Goal: Task Accomplishment & Management: Manage account settings

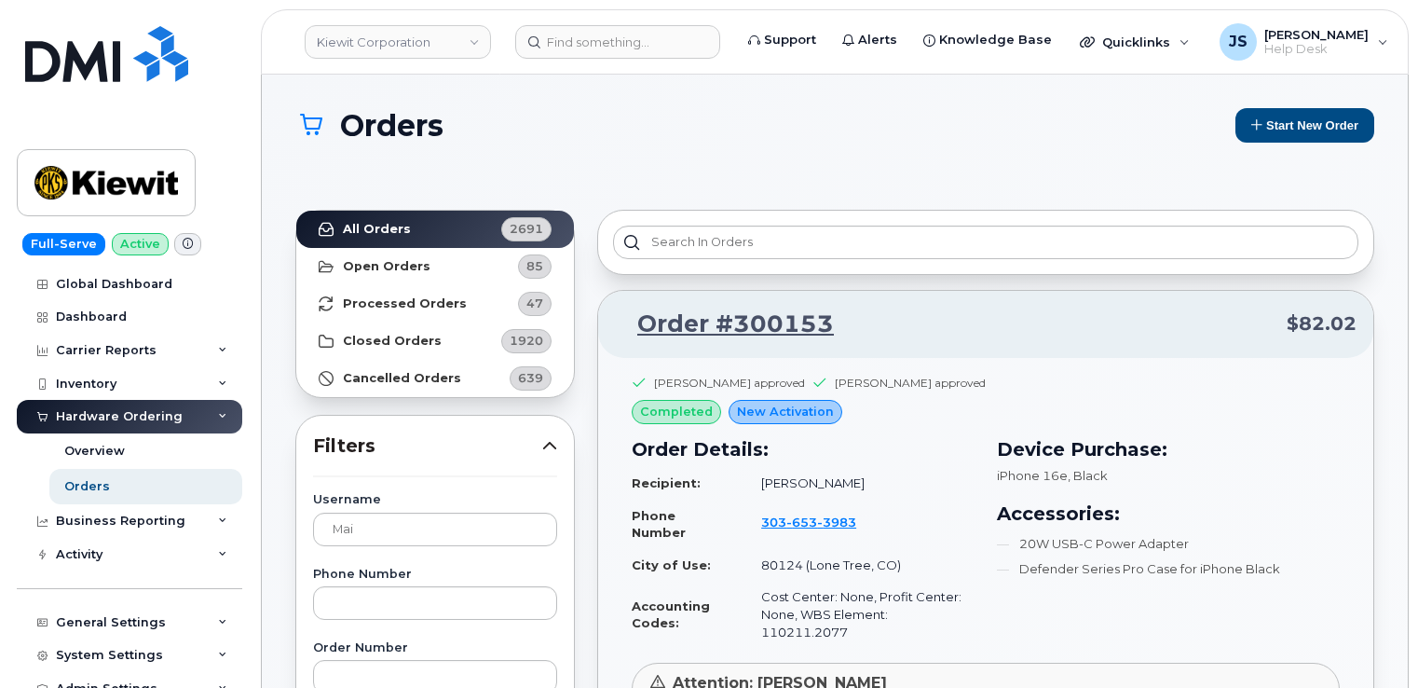
scroll to position [1025, 0]
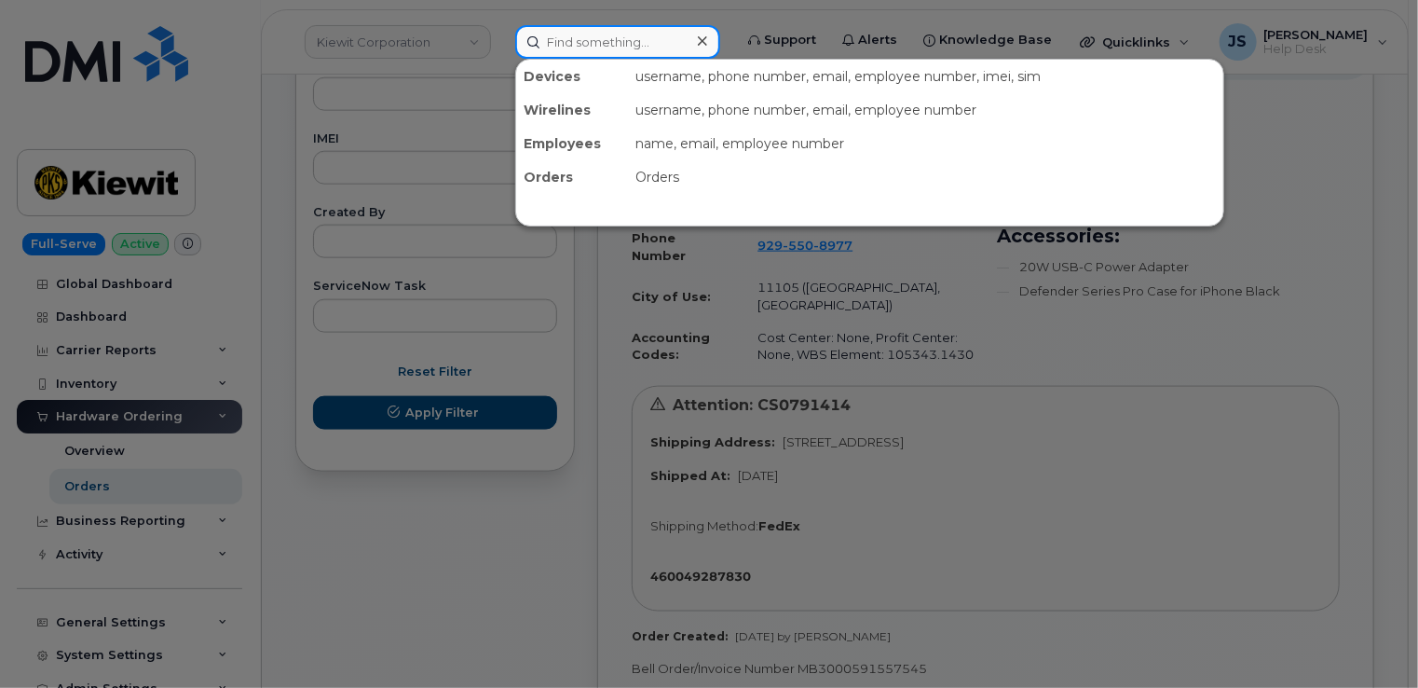
paste input "437-297-2714"
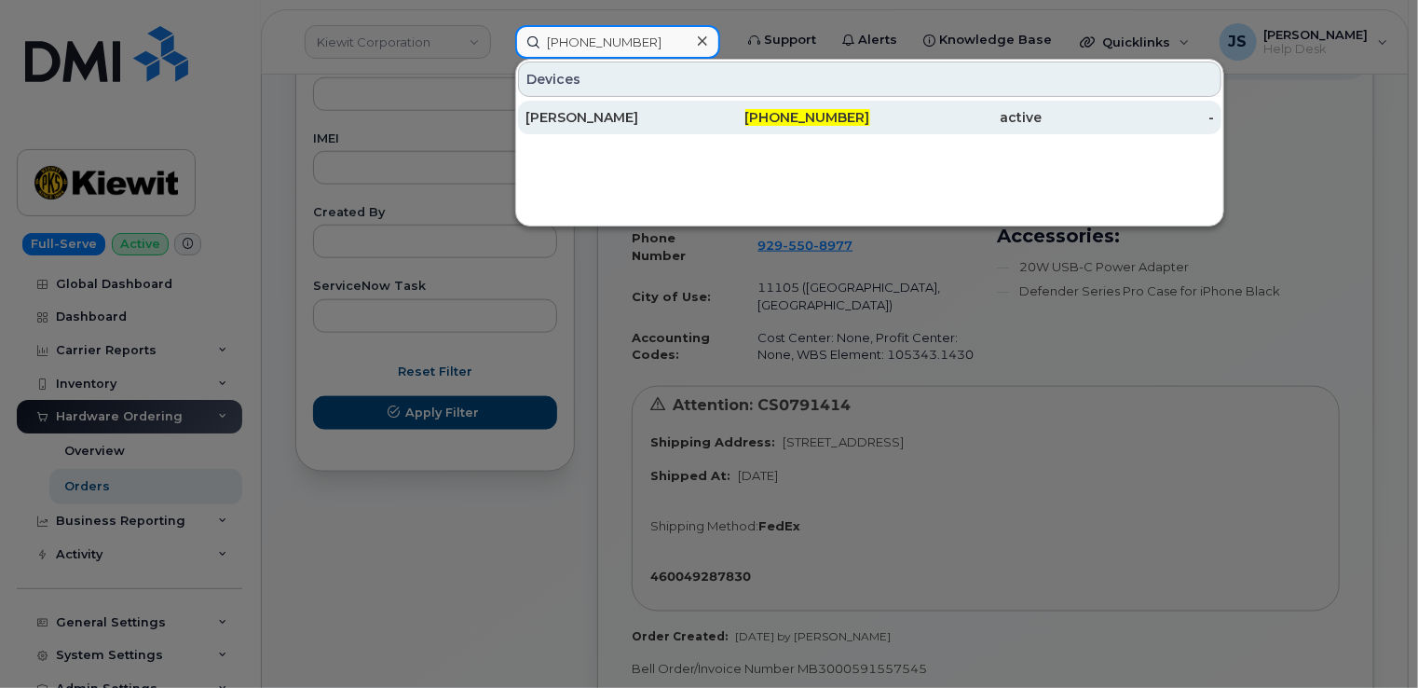
type input "437-297-2714"
click at [598, 126] on div "[PERSON_NAME]" at bounding box center [612, 118] width 172 height 34
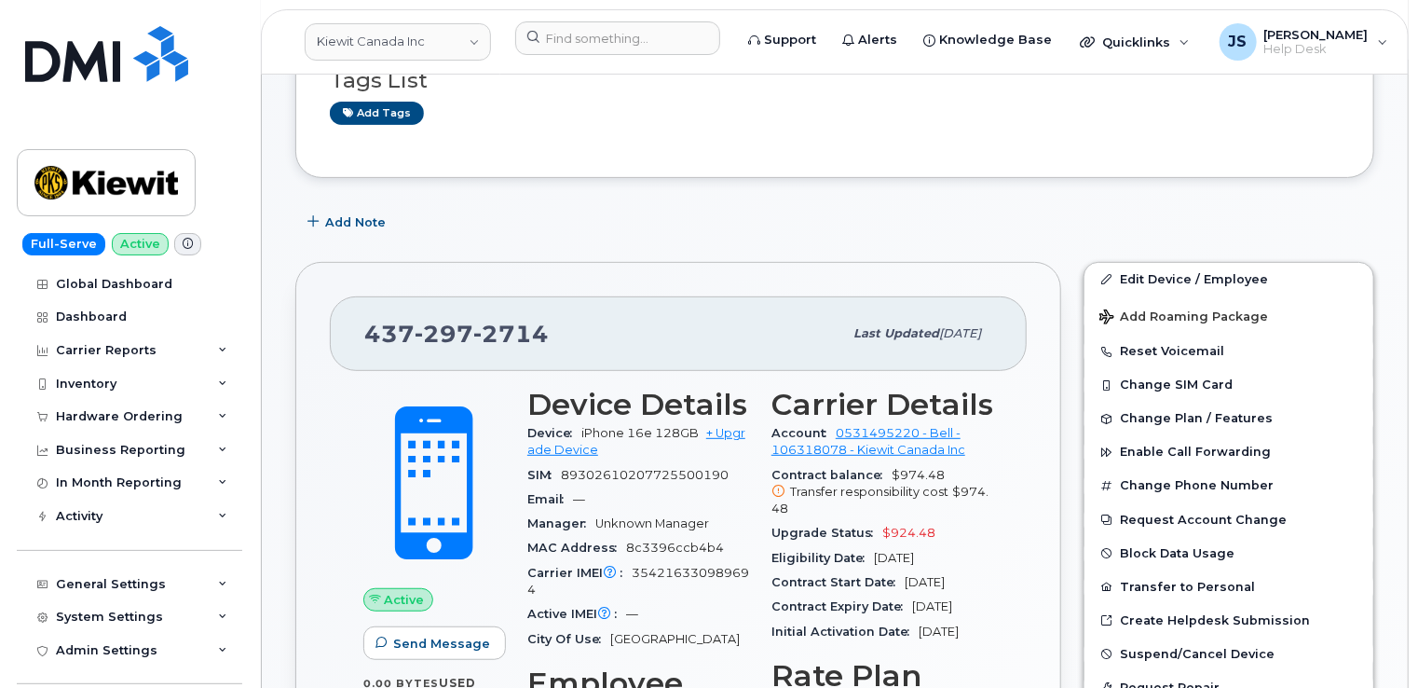
scroll to position [280, 0]
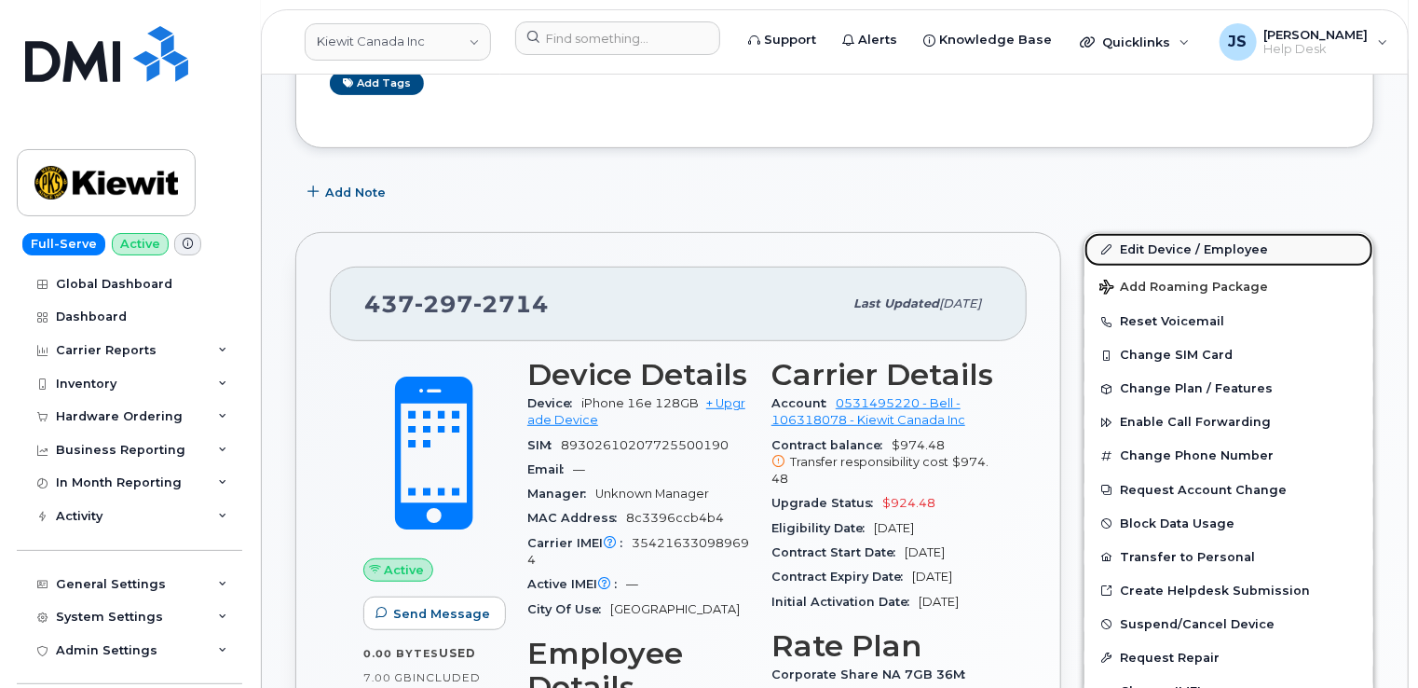
click at [1165, 248] on link "Edit Device / Employee" at bounding box center [1229, 250] width 289 height 34
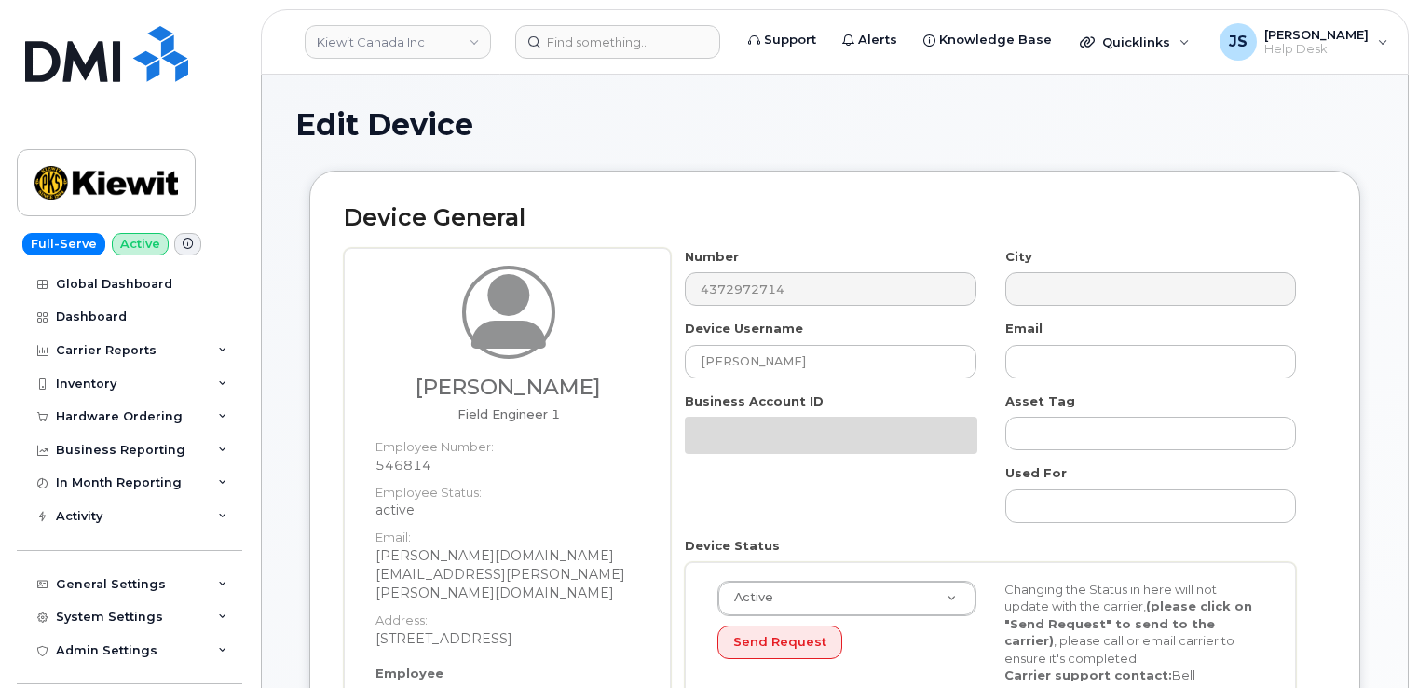
select select "14058"
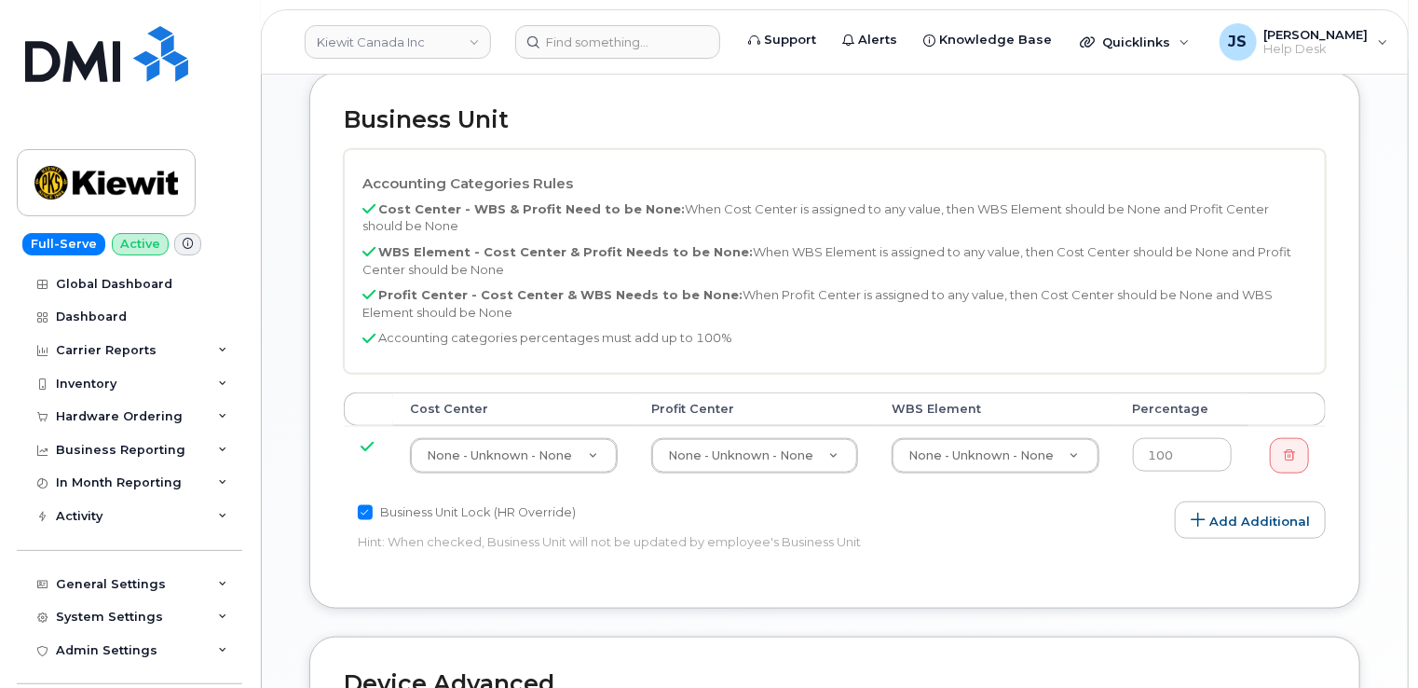
scroll to position [839, 0]
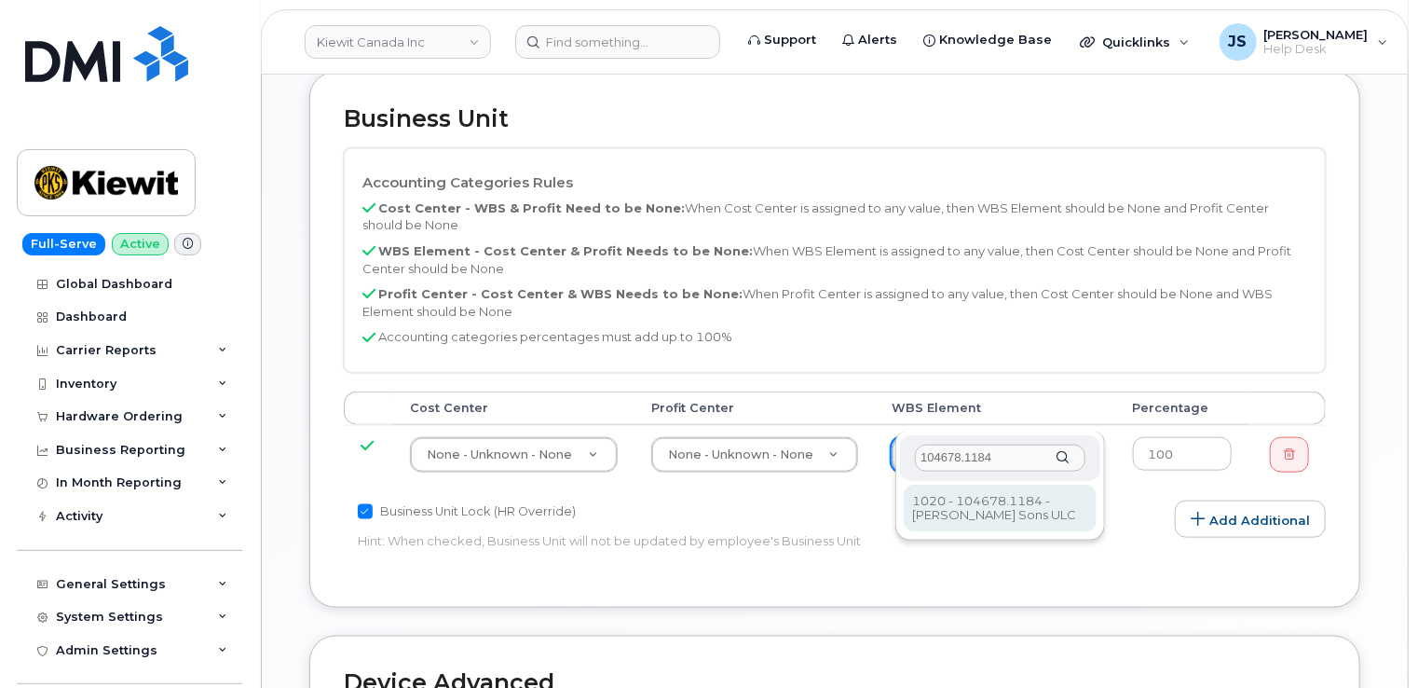
type input "104678.1184"
type input "4201847"
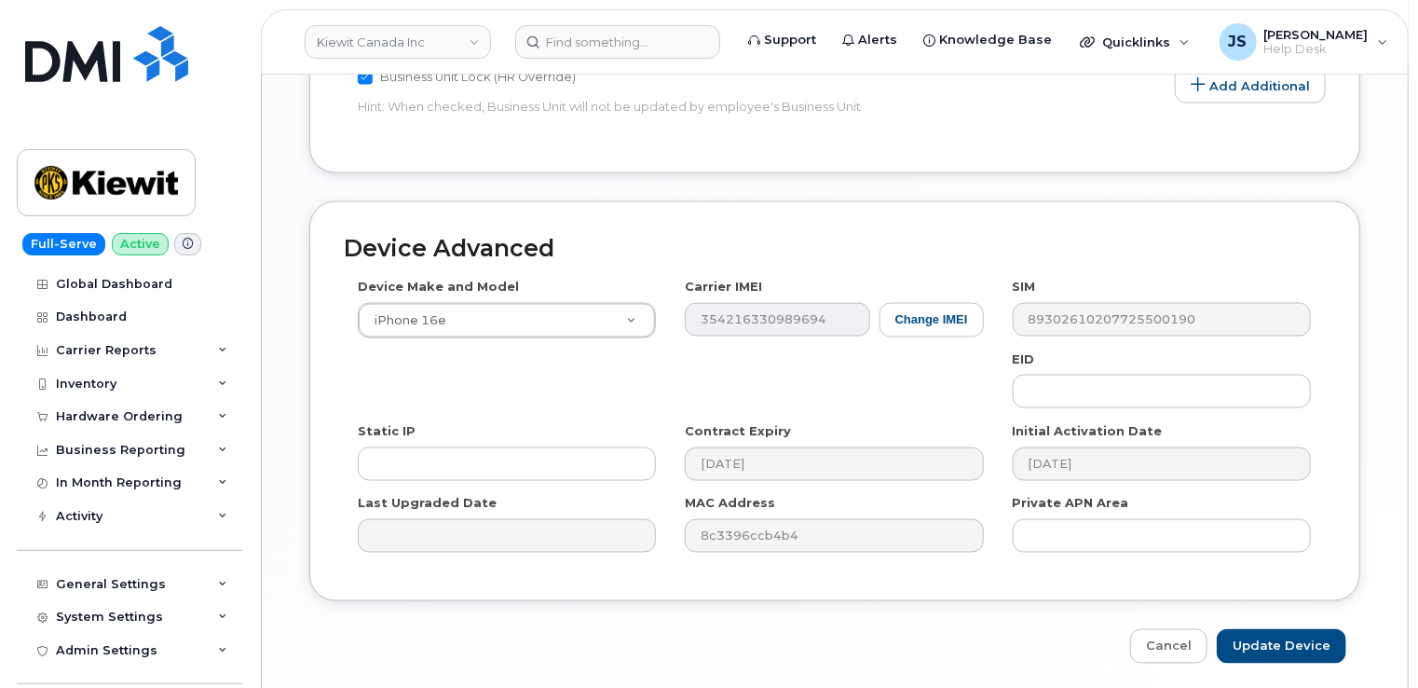
scroll to position [1305, 0]
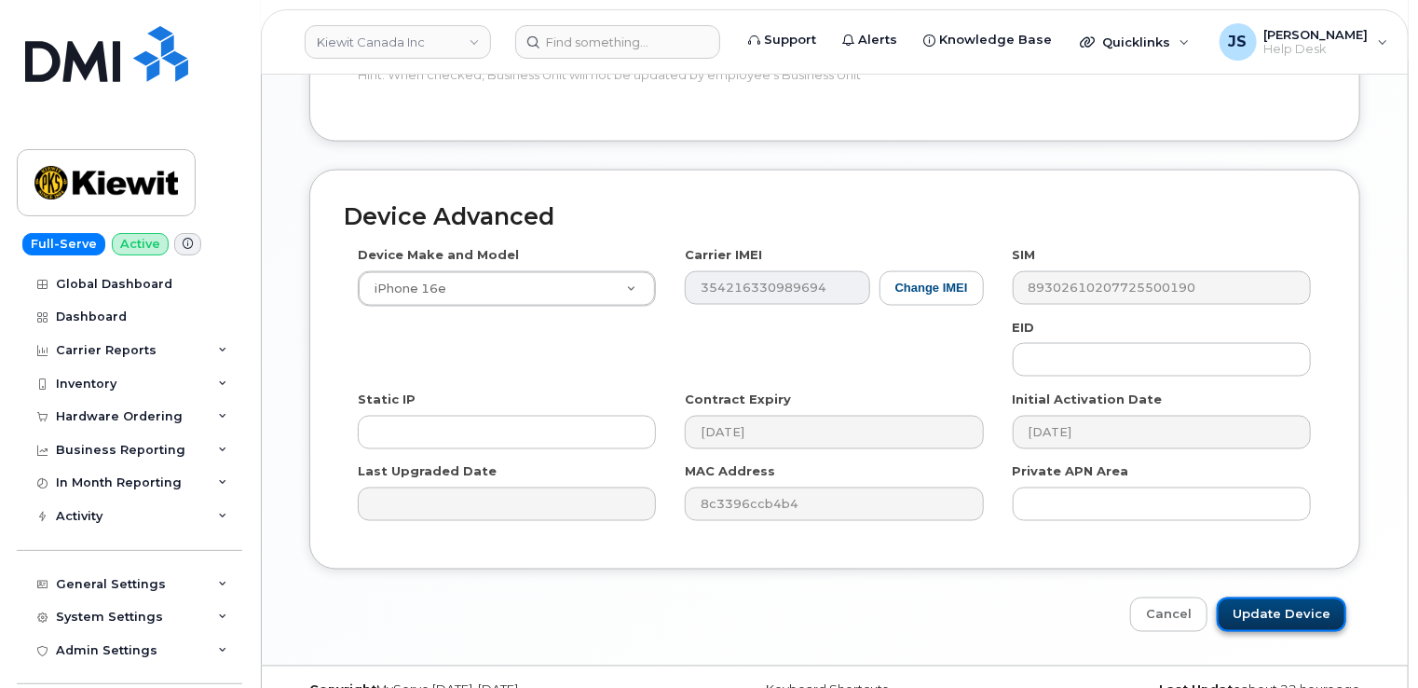
click at [1282, 597] on input "Update Device" at bounding box center [1282, 614] width 130 height 34
type input "Saving..."
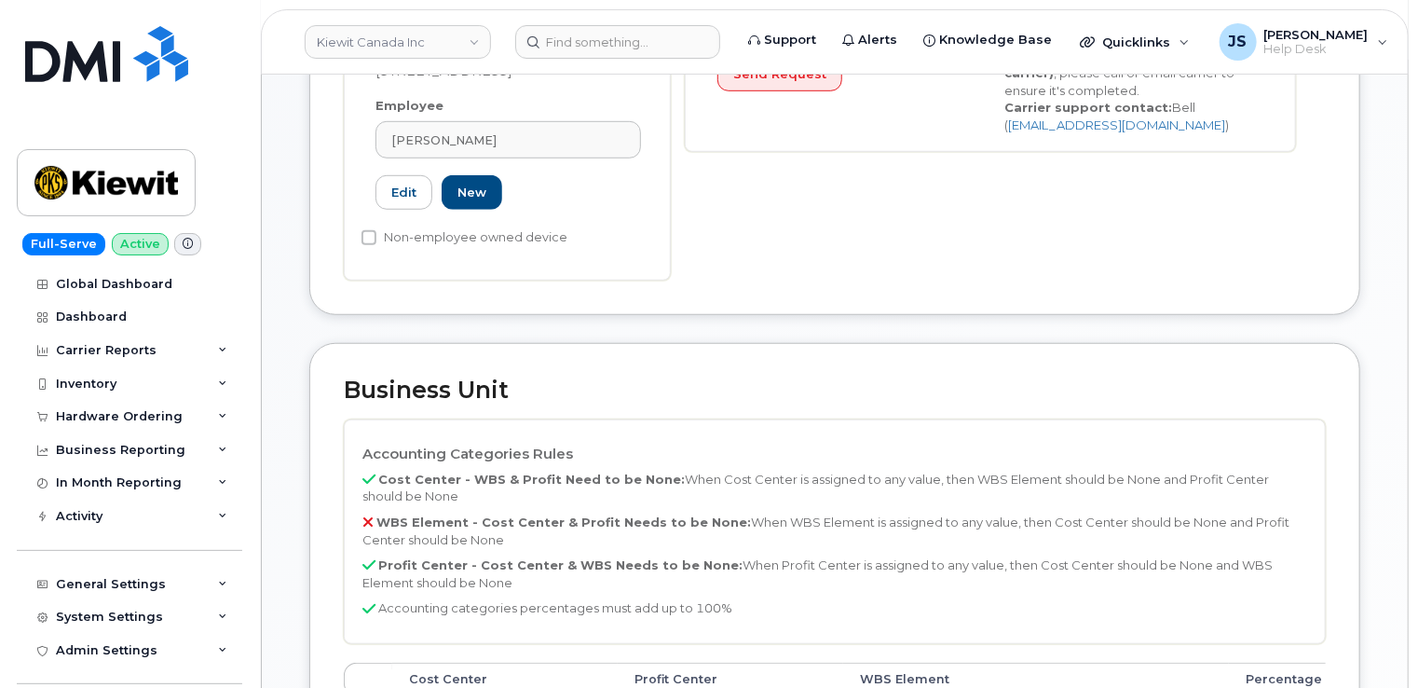
scroll to position [373, 0]
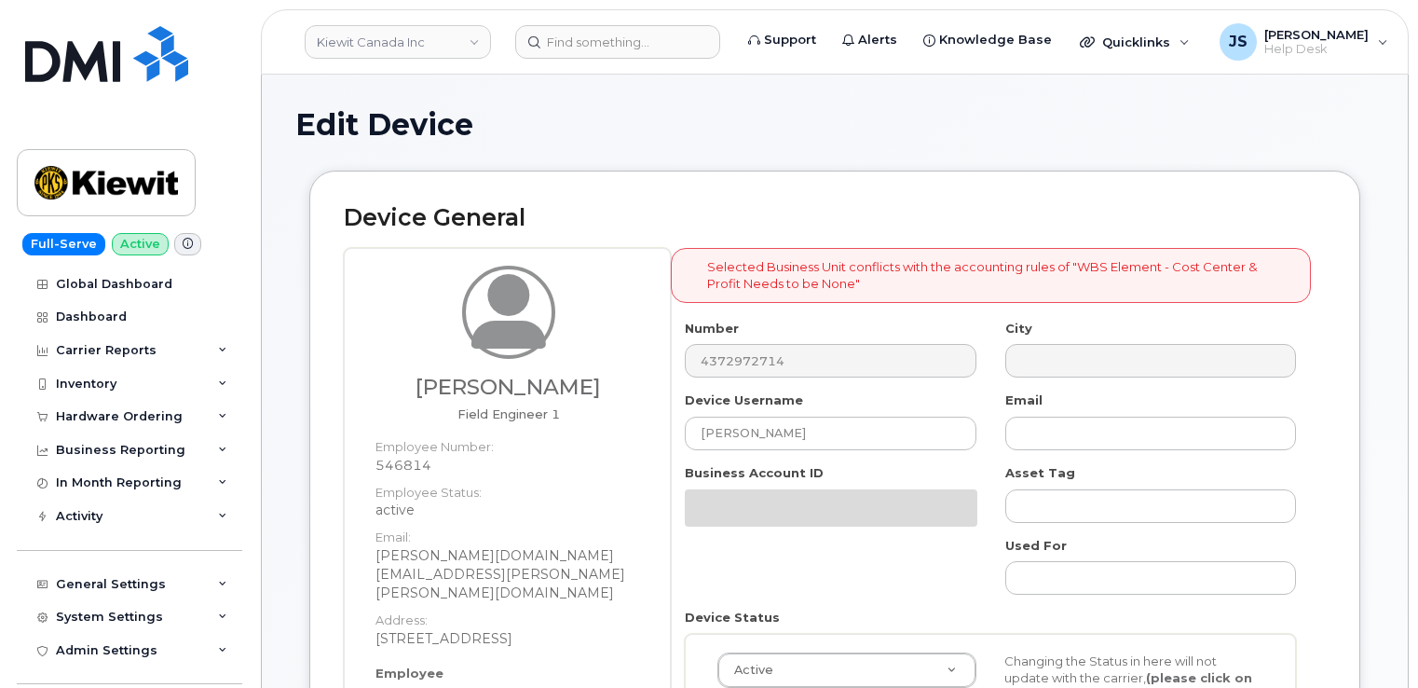
select select "14058"
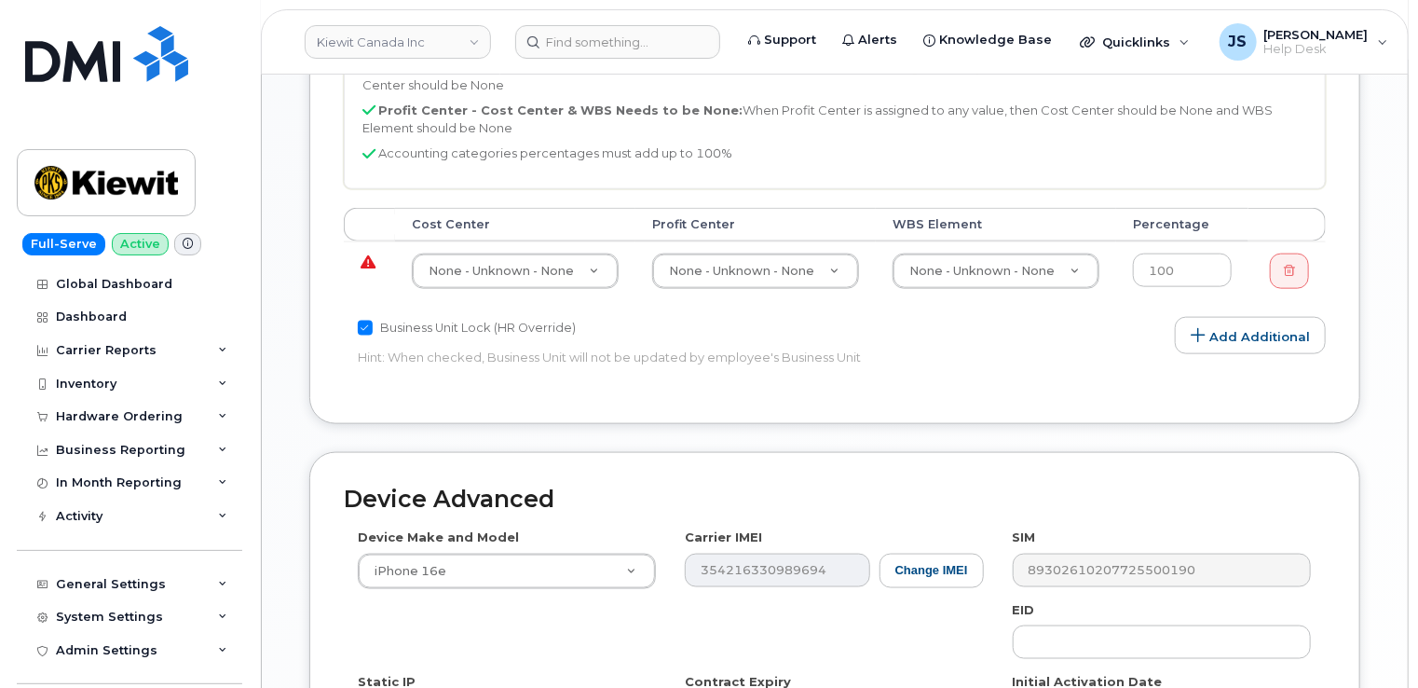
scroll to position [1025, 0]
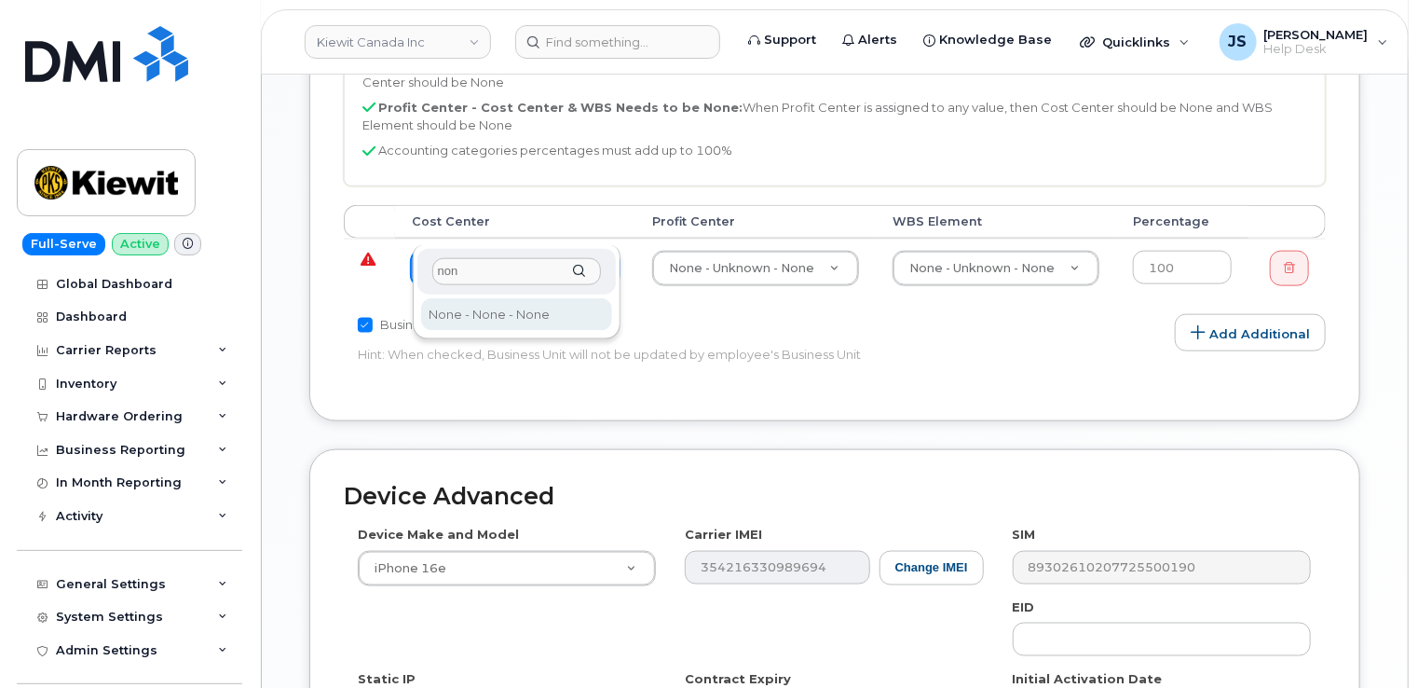
type input "non"
type input "13383"
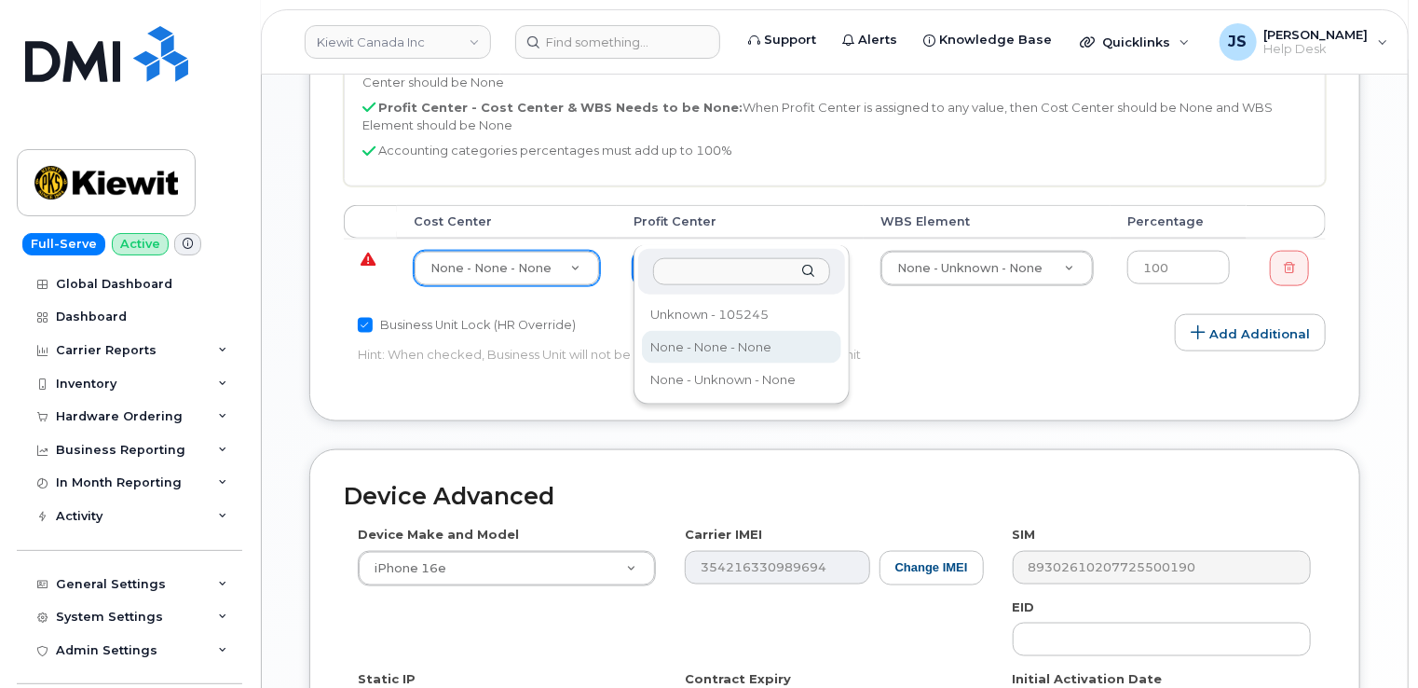
select select "14059"
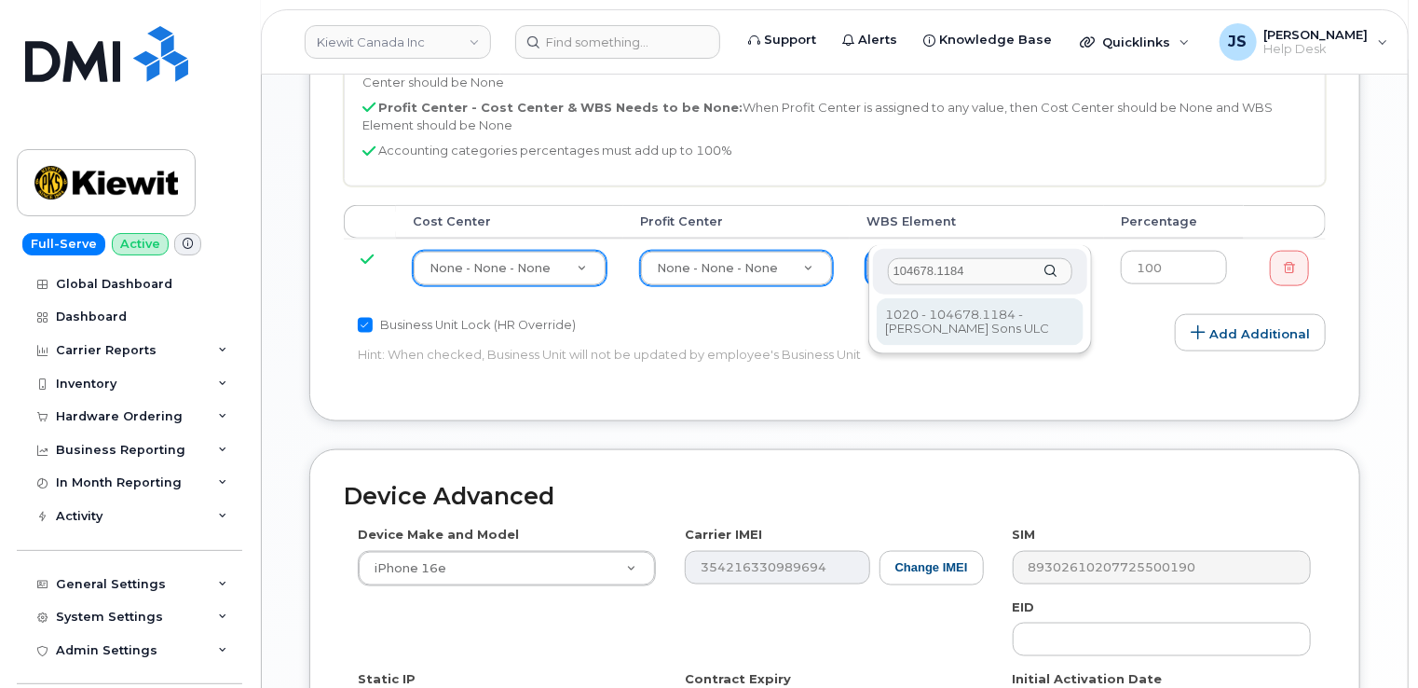
type input "104678.1184"
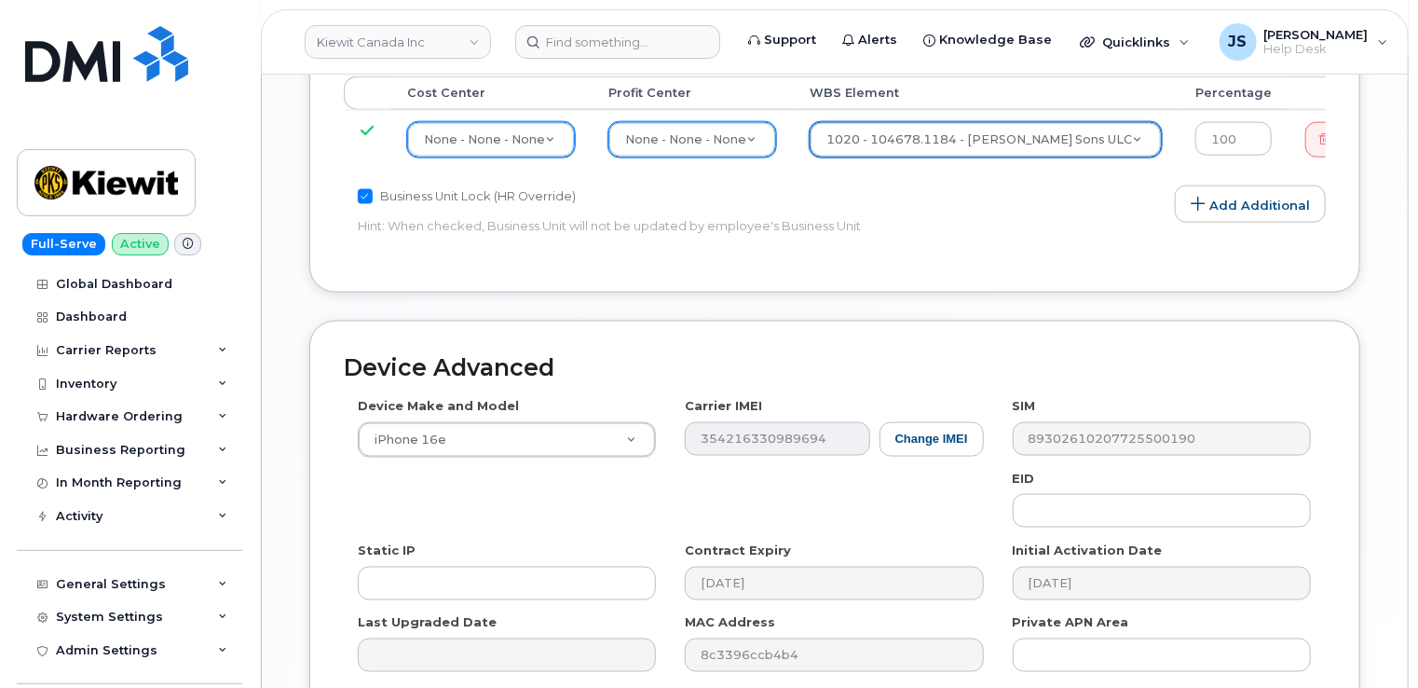
scroll to position [1301, 0]
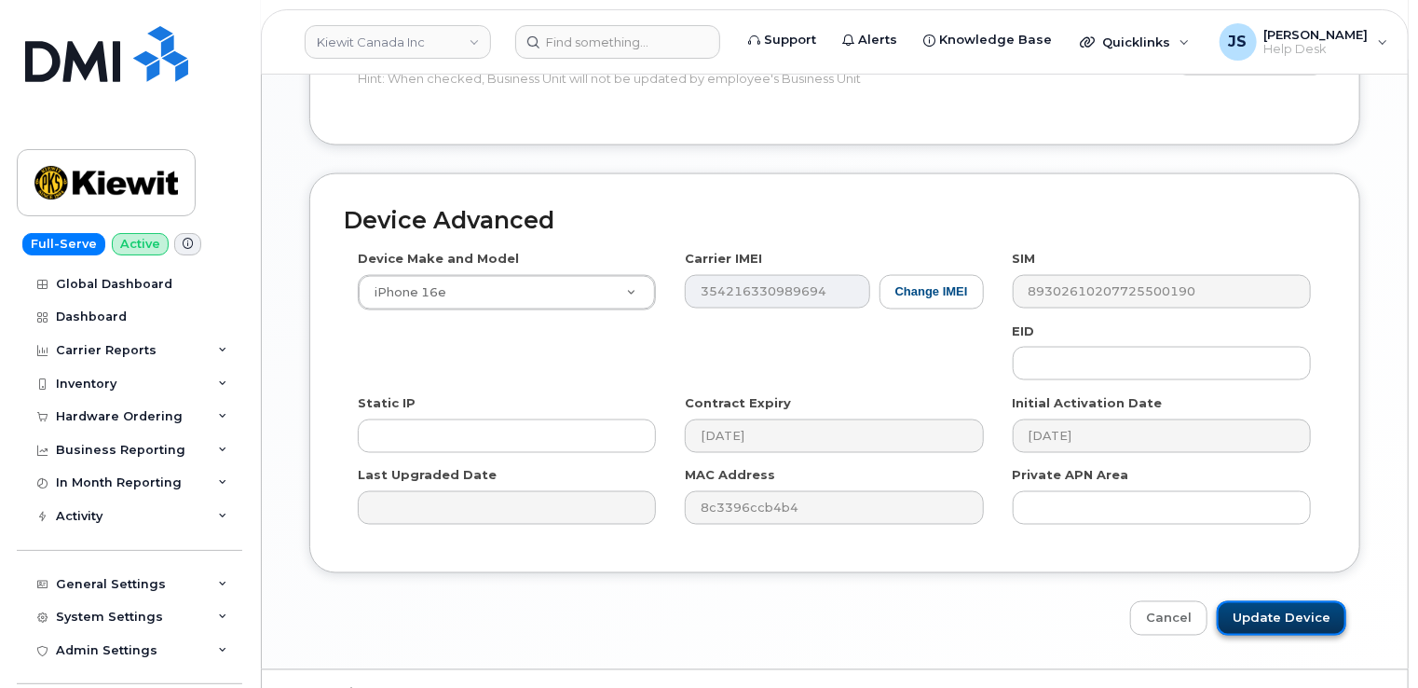
click at [1305, 601] on input "Update Device" at bounding box center [1282, 618] width 130 height 34
type input "Saving..."
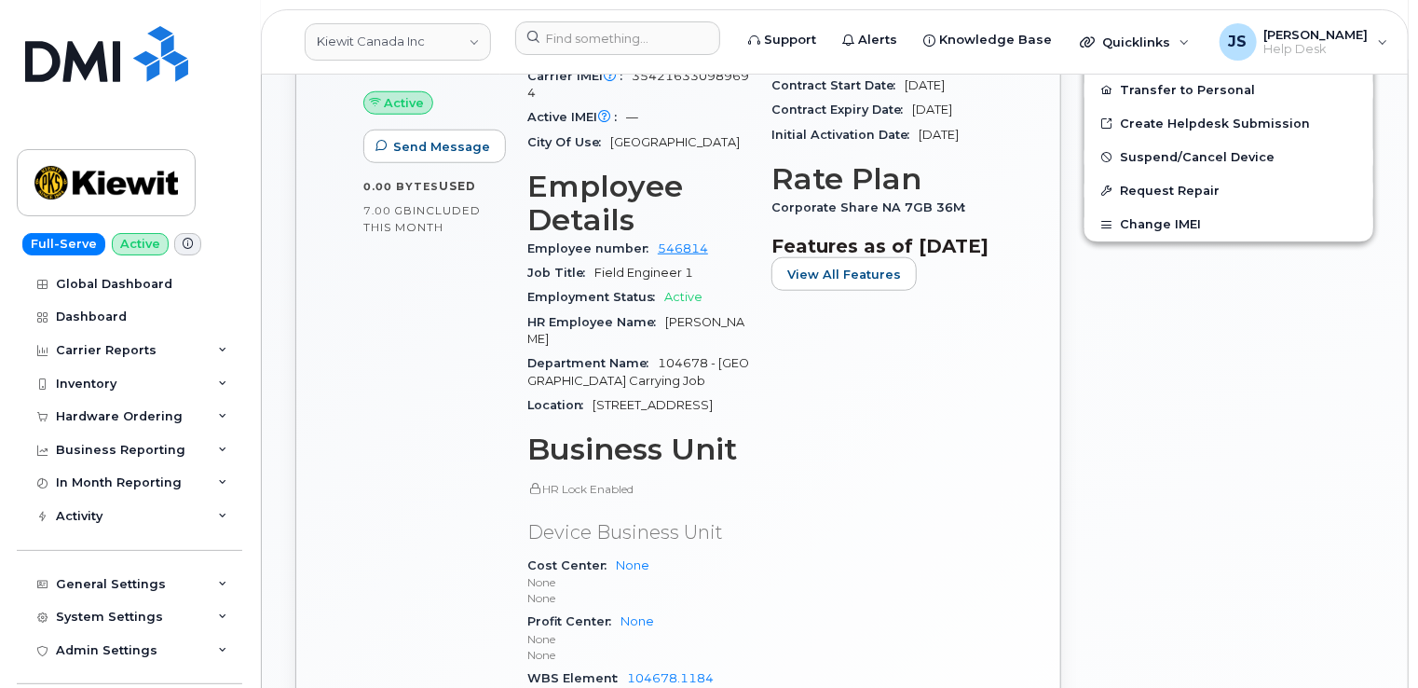
scroll to position [932, 0]
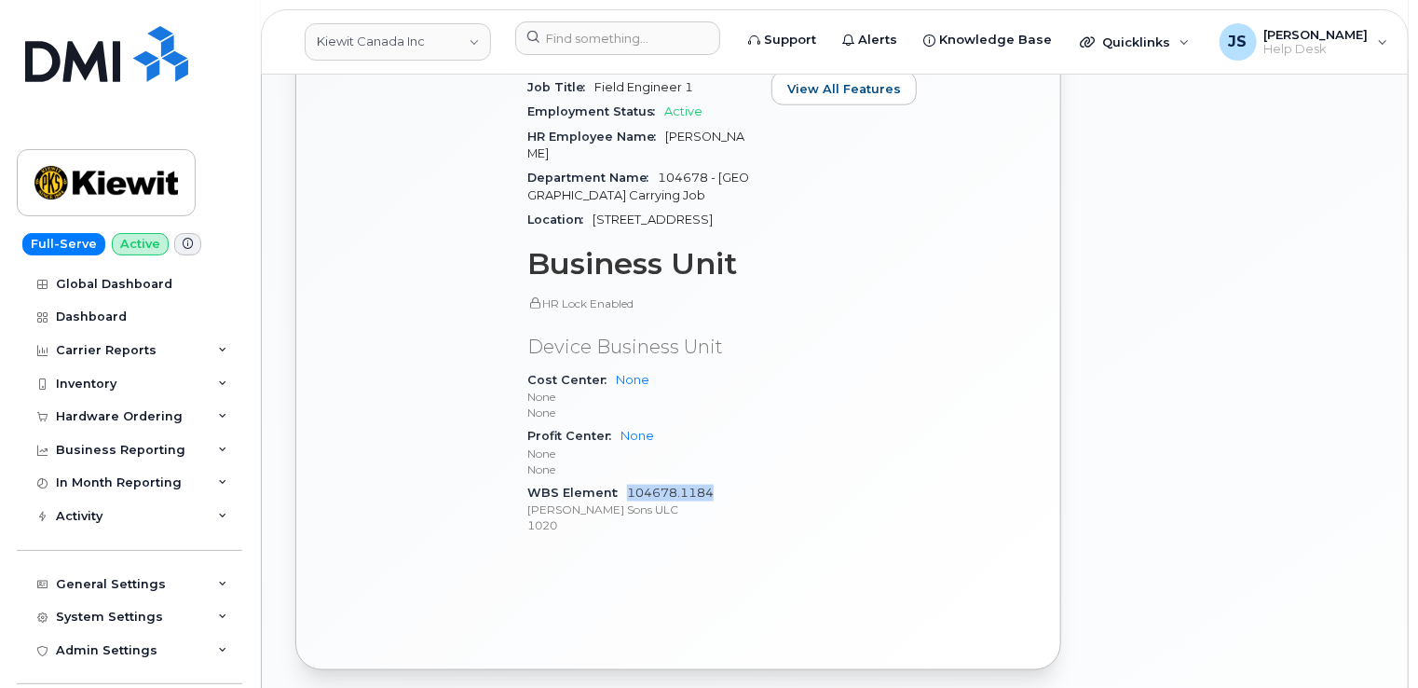
drag, startPoint x: 720, startPoint y: 491, endPoint x: 627, endPoint y: 497, distance: 93.4
click at [627, 497] on div "WBS Element 104678.1184 [PERSON_NAME] Sons ULC 1020" at bounding box center [638, 509] width 222 height 57
drag, startPoint x: 627, startPoint y: 497, endPoint x: 636, endPoint y: 498, distance: 9.4
copy link "104678.1184"
click at [218, 581] on icon at bounding box center [222, 584] width 9 height 9
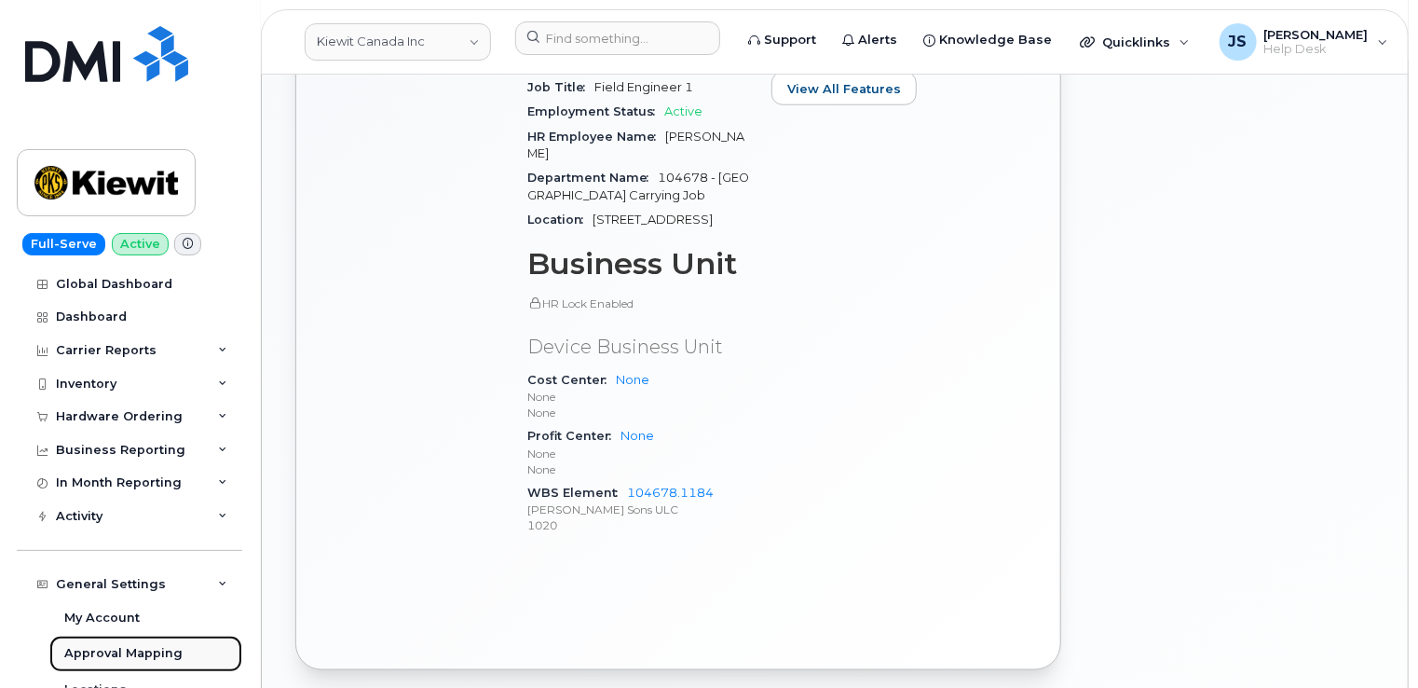
click at [152, 650] on div "Approval Mapping" at bounding box center [123, 653] width 118 height 17
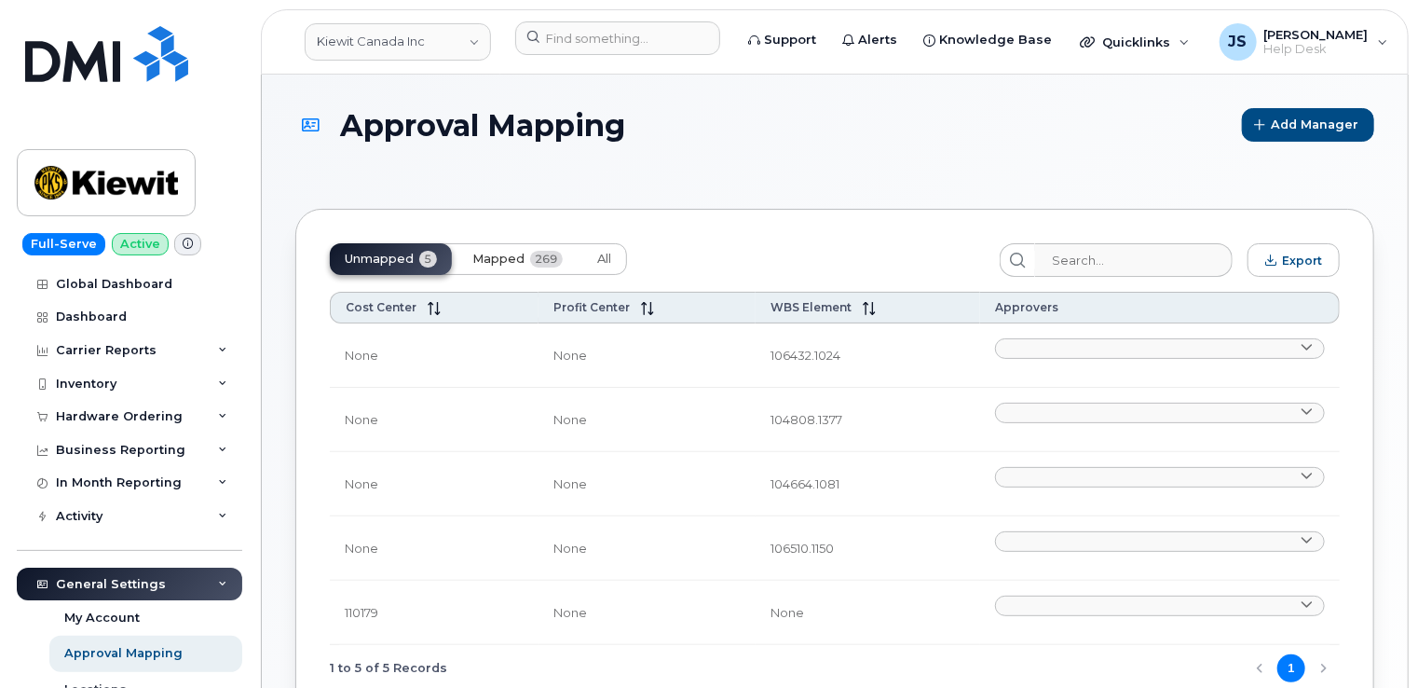
click at [519, 263] on span "Mapped" at bounding box center [498, 259] width 52 height 15
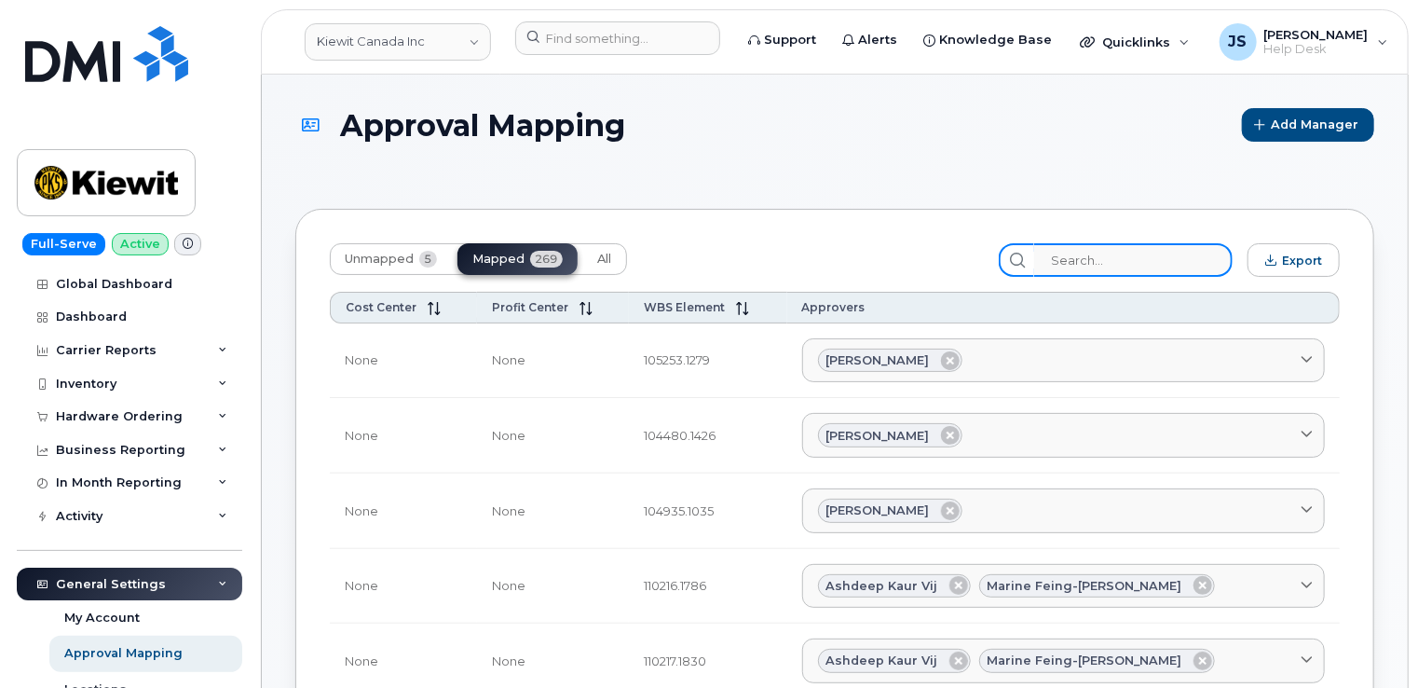
click at [1103, 259] on input "search" at bounding box center [1133, 260] width 198 height 34
paste input "104678.1184"
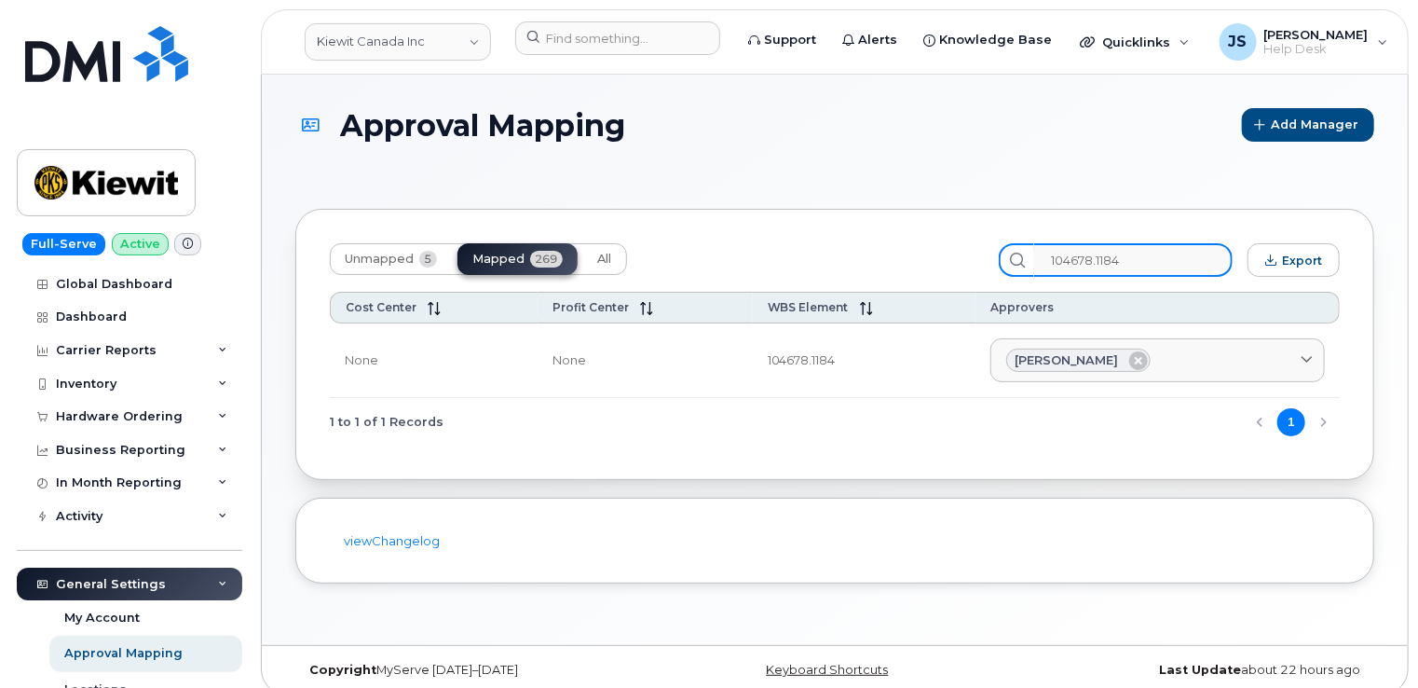
type input "104678.1184"
